Goal: Find specific page/section: Find specific page/section

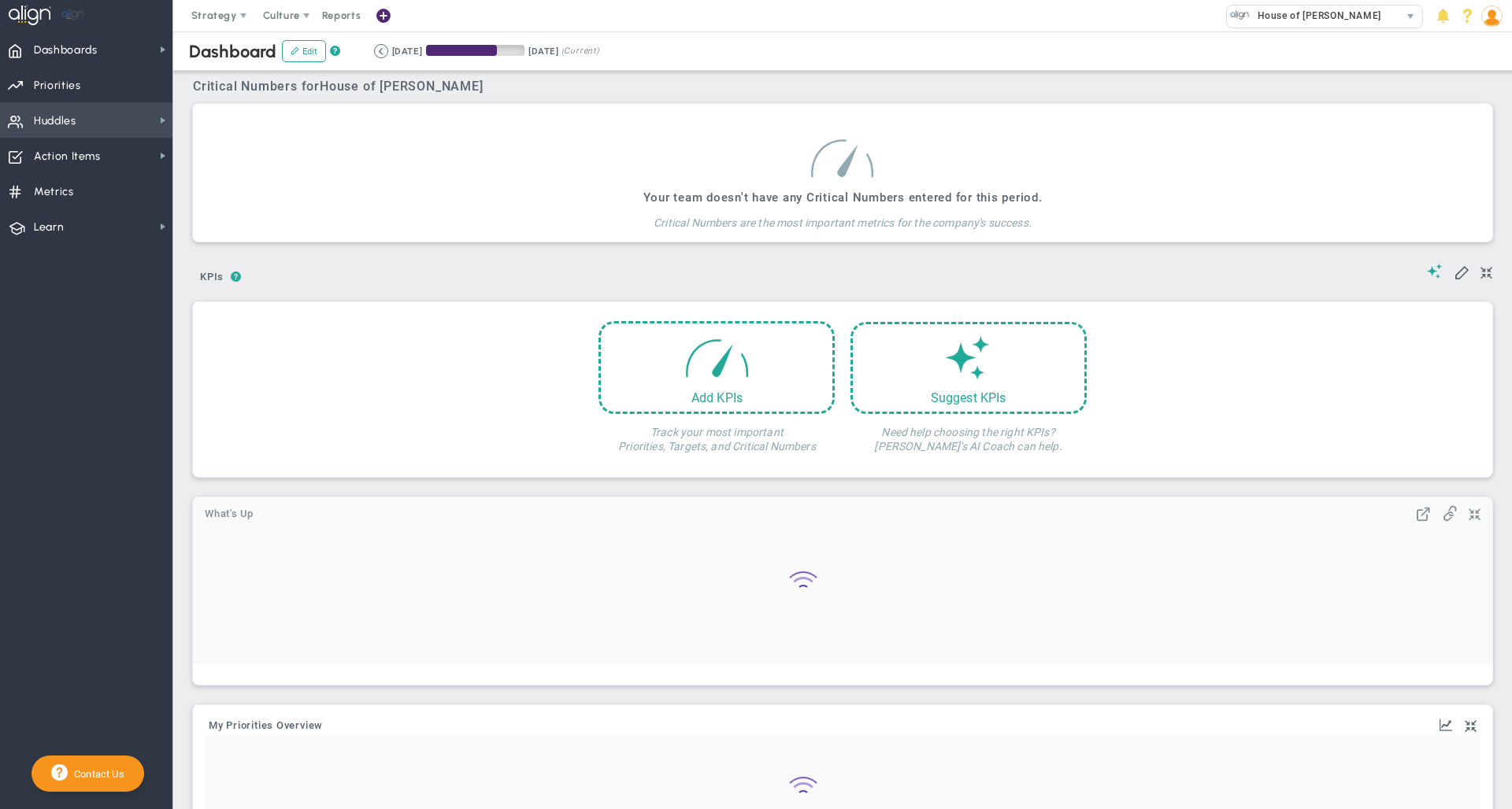
click at [61, 123] on span "Huddles" at bounding box center [55, 121] width 43 height 33
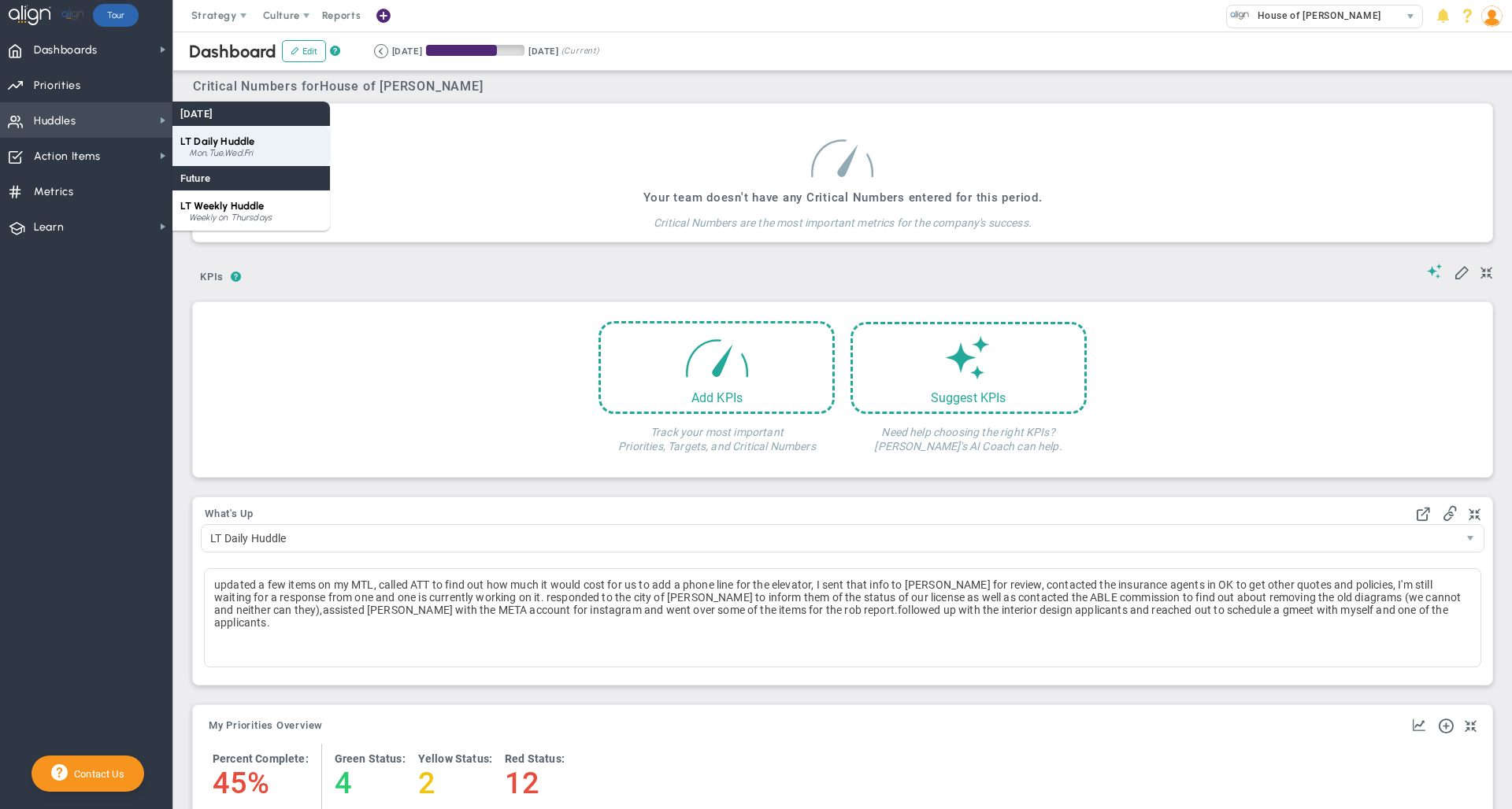
click at [239, 144] on span "LT Daily Huddle" at bounding box center [217, 141] width 74 height 12
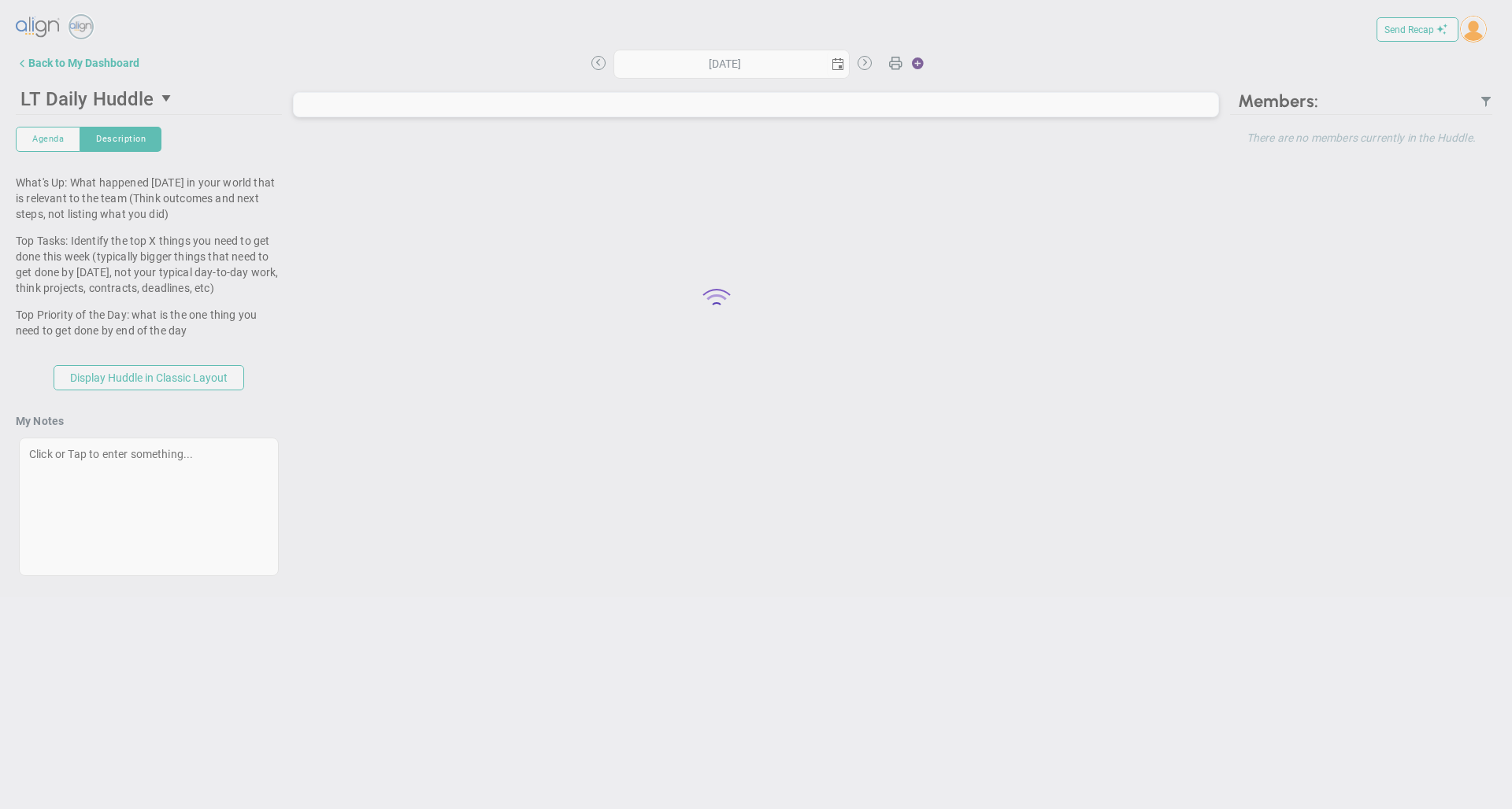
type input "[DATE]"
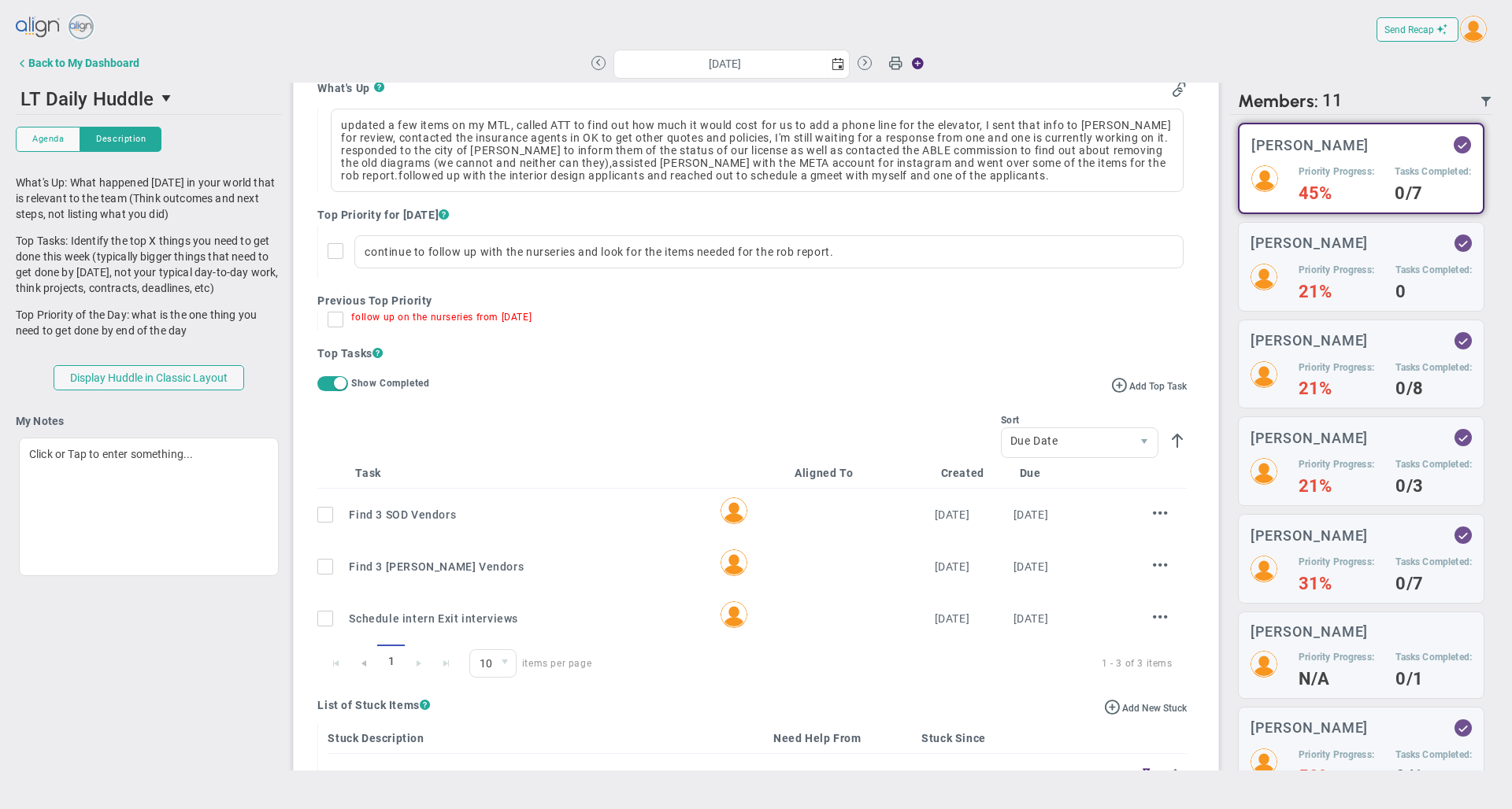
scroll to position [288, 0]
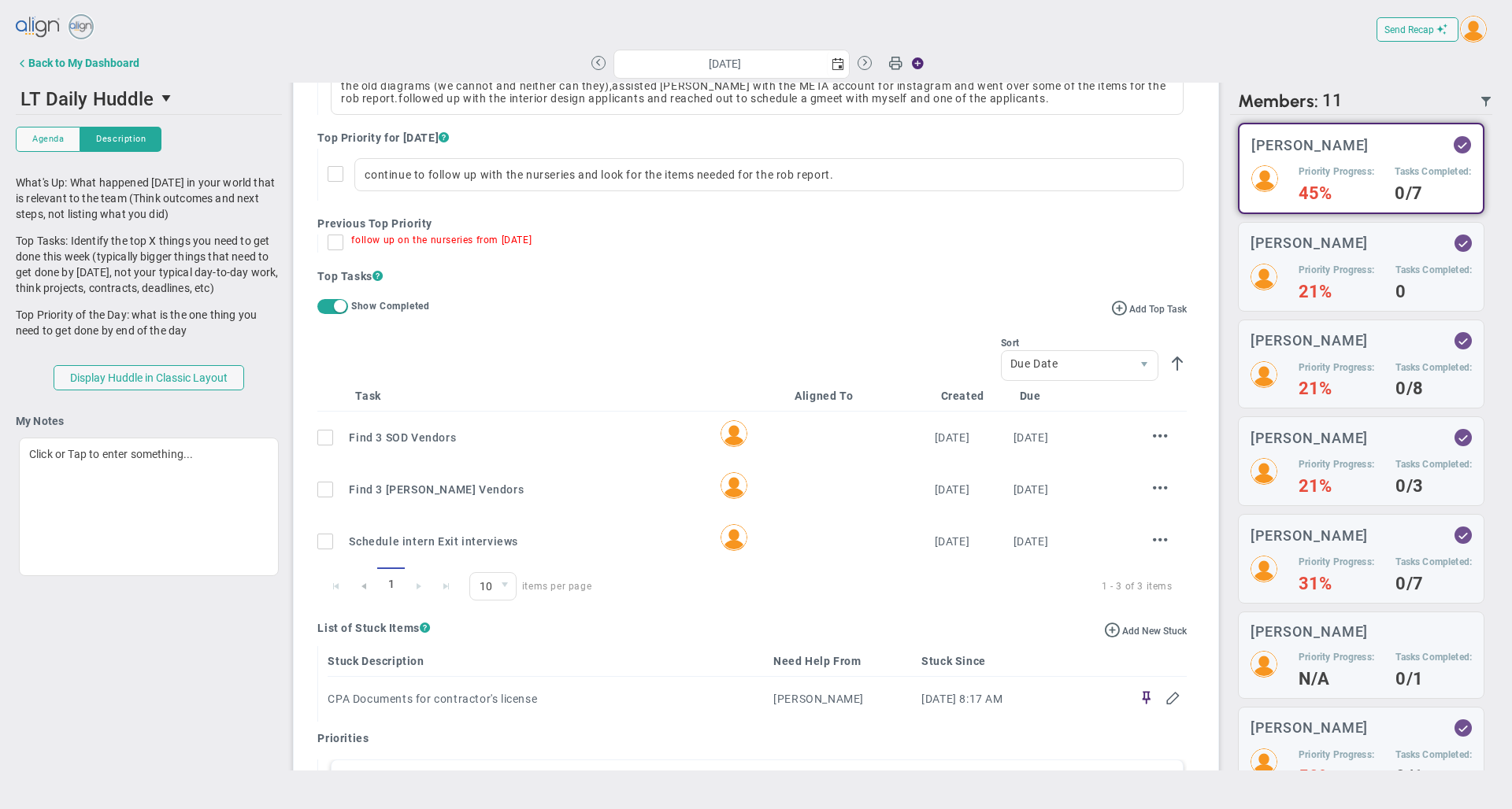
click at [338, 312] on span at bounding box center [340, 305] width 13 height 13
click at [499, 591] on span "select" at bounding box center [505, 584] width 13 height 13
click at [489, 661] on li "20" at bounding box center [493, 665] width 45 height 33
click at [1060, 377] on span "Due Date" at bounding box center [1066, 363] width 129 height 27
click at [836, 355] on div "Sort Due Date EndDate" at bounding box center [751, 359] width 869 height 44
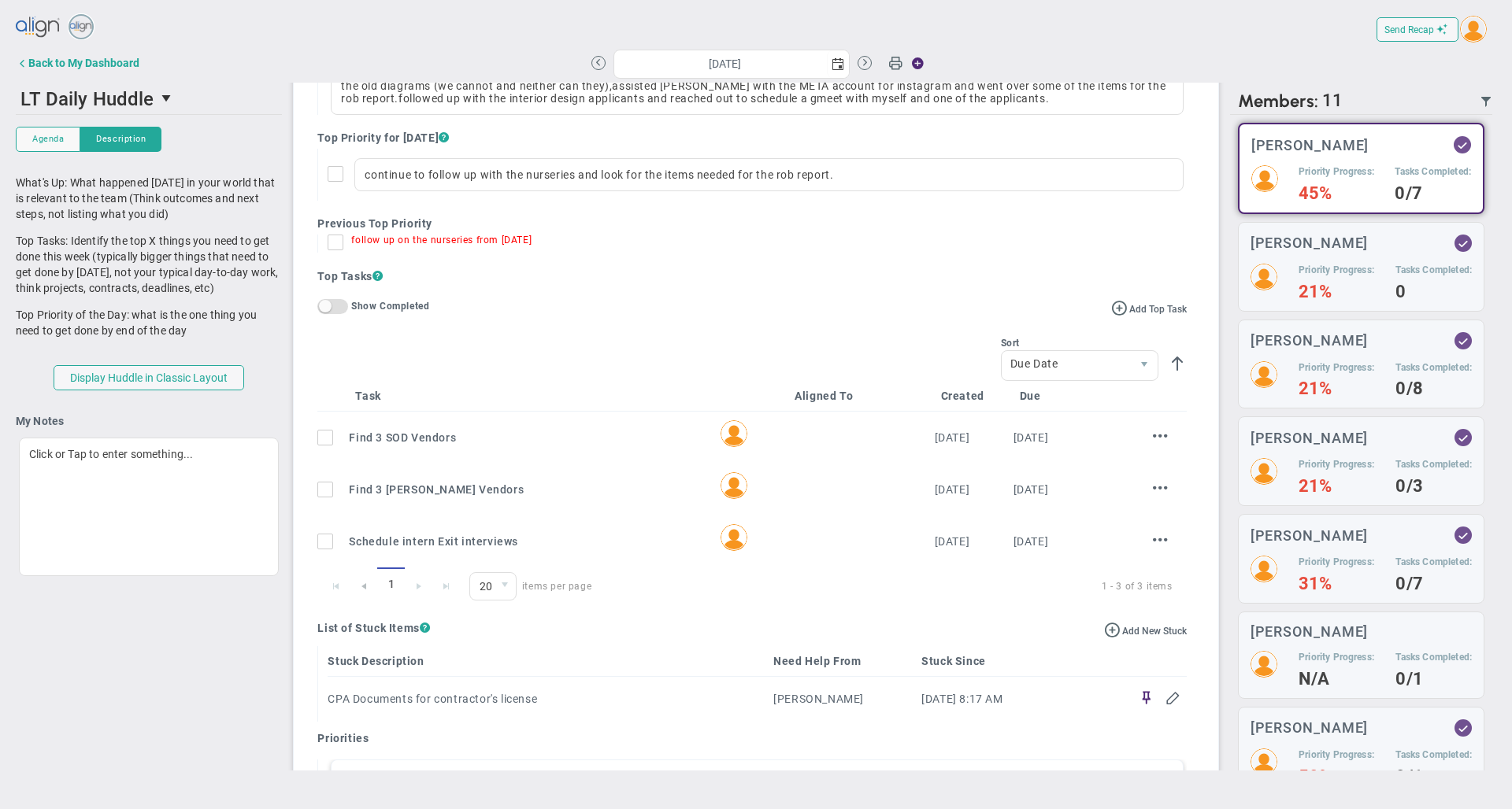
scroll to position [286, 0]
